Goal: Transaction & Acquisition: Purchase product/service

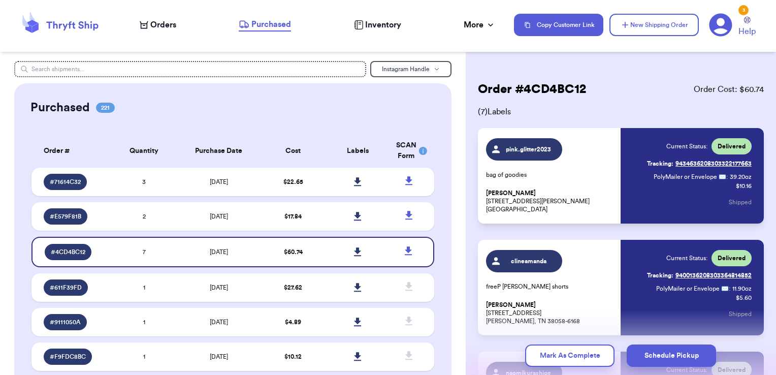
click at [168, 26] on span "Orders" at bounding box center [163, 25] width 26 height 12
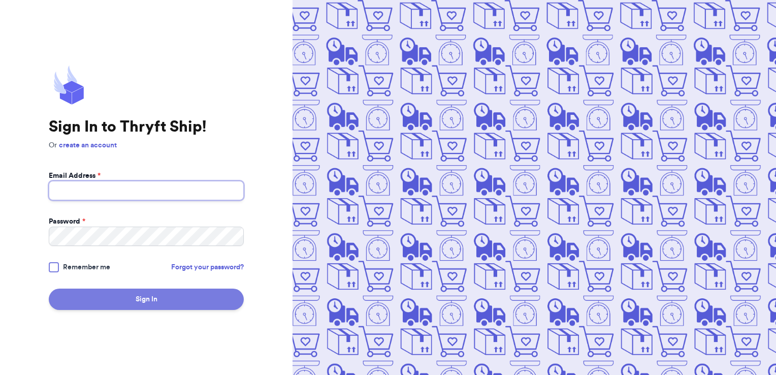
type input "aaawonders3@yahoo.com"
click at [136, 296] on button "Sign In" at bounding box center [146, 298] width 195 height 21
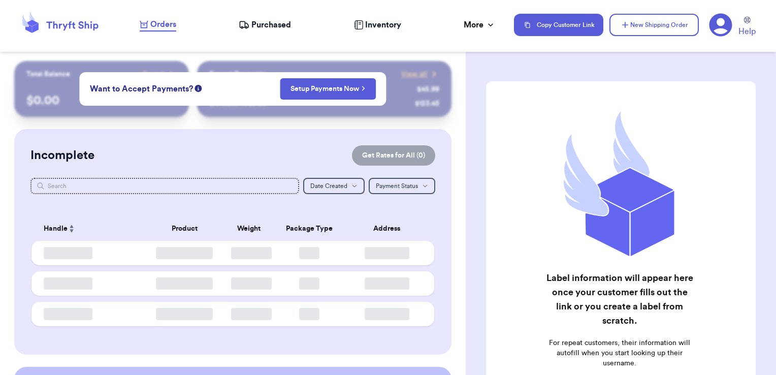
checkbox input "false"
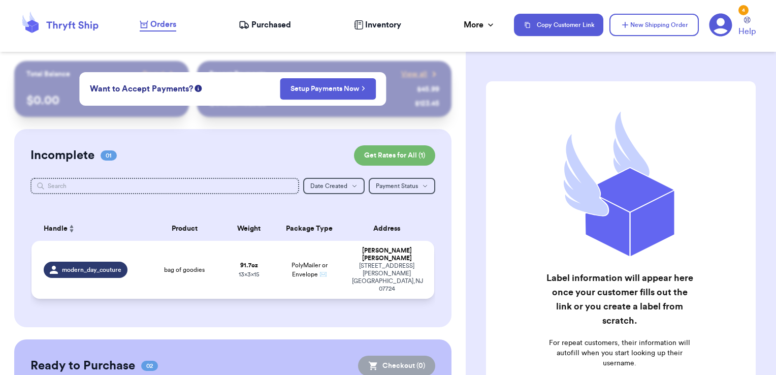
click at [185, 265] on td "bag of goodies" at bounding box center [184, 270] width 81 height 58
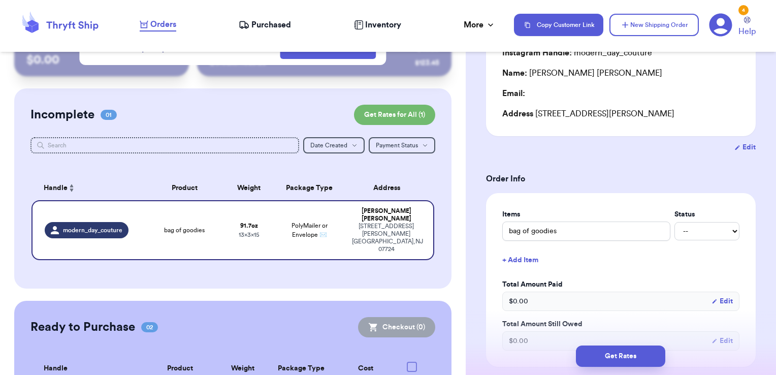
scroll to position [131, 0]
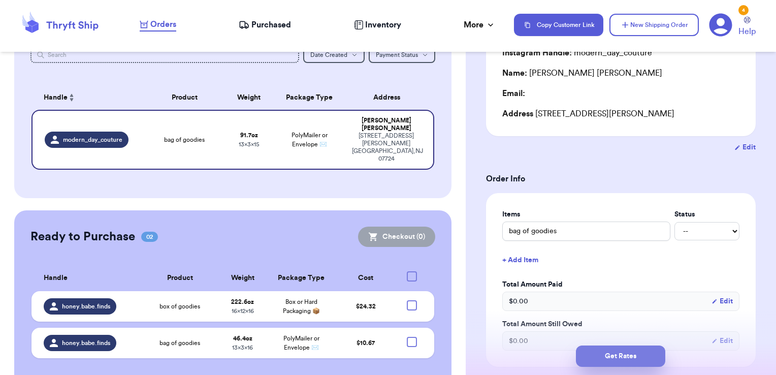
click at [648, 361] on button "Get Rates" at bounding box center [620, 355] width 89 height 21
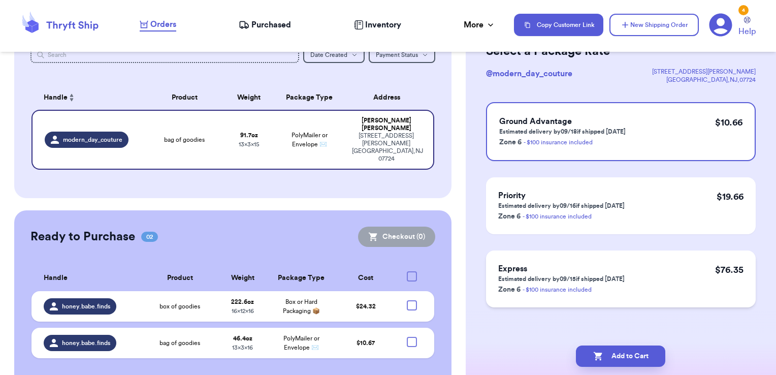
scroll to position [63, 0]
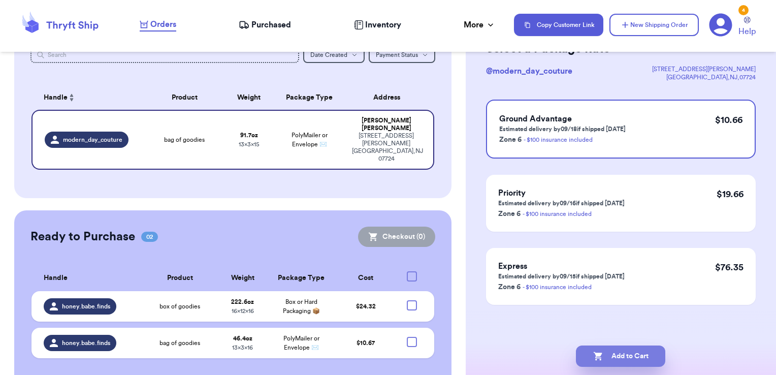
click at [631, 357] on button "Add to Cart" at bounding box center [620, 355] width 89 height 21
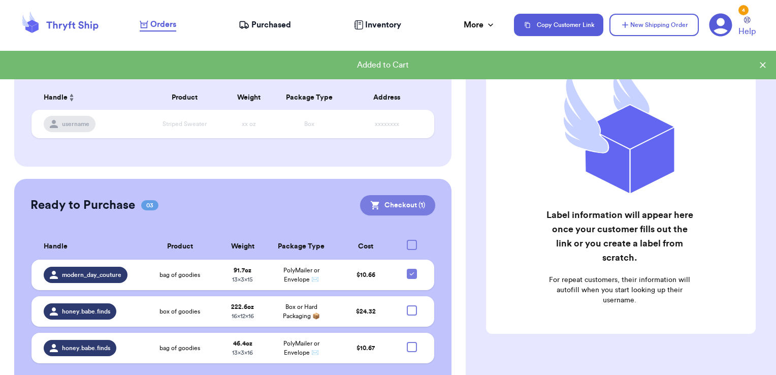
click at [403, 202] on button "Checkout ( 1 )" at bounding box center [397, 205] width 75 height 20
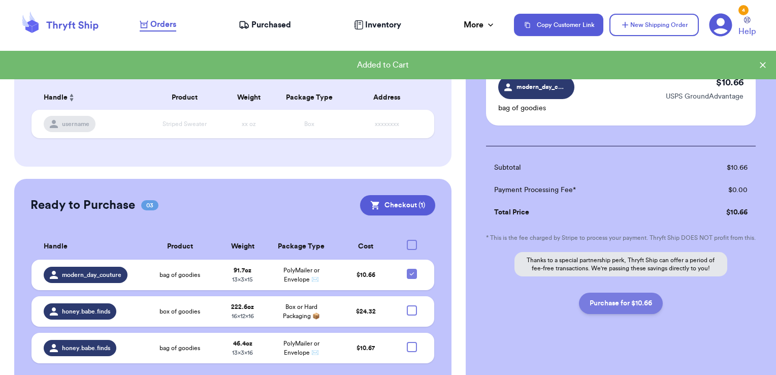
click at [618, 310] on button "Purchase for $10.66" at bounding box center [621, 303] width 84 height 21
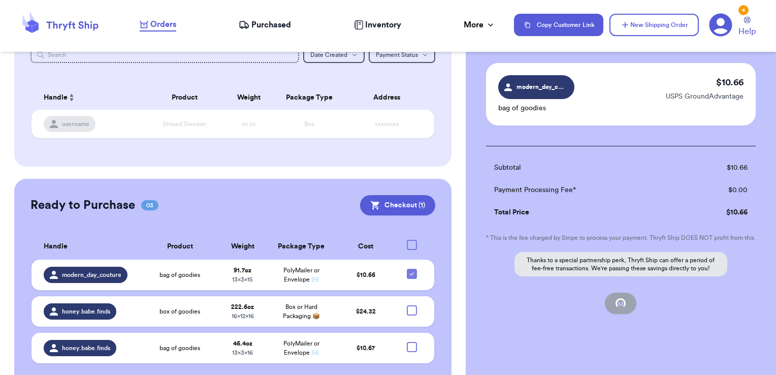
checkbox input "false"
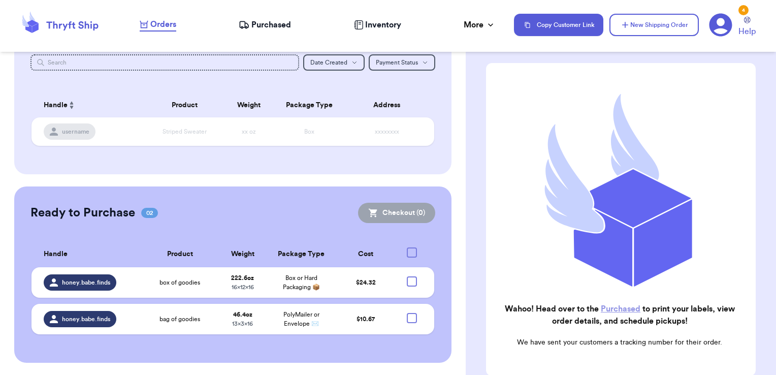
scroll to position [123, 0]
click at [269, 23] on span "Purchased" at bounding box center [271, 25] width 40 height 12
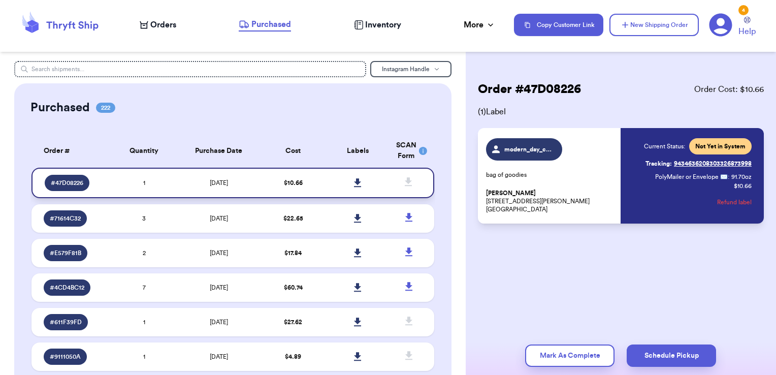
click at [354, 182] on icon at bounding box center [357, 182] width 7 height 9
